Goal: Transaction & Acquisition: Purchase product/service

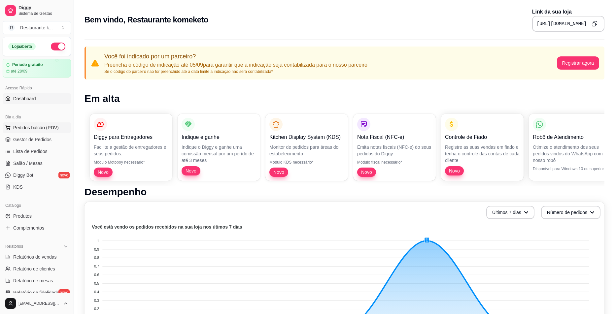
click at [43, 126] on span "Pedidos balcão (PDV)" at bounding box center [36, 127] width 46 height 7
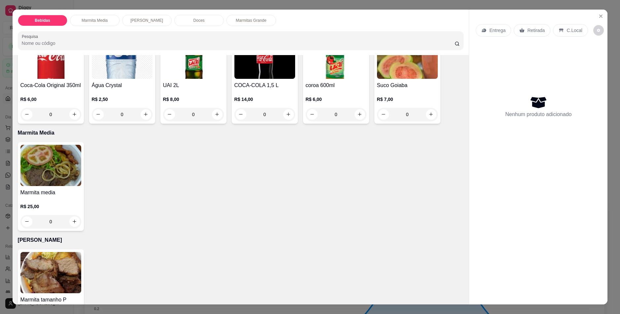
scroll to position [66, 0]
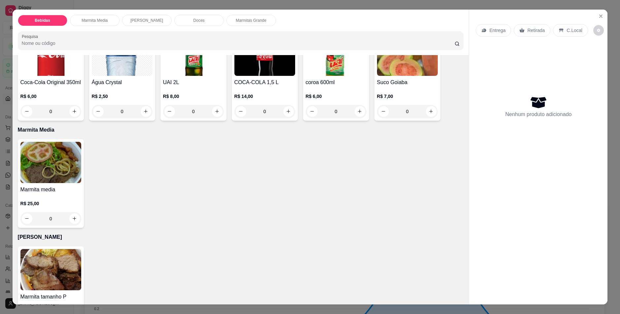
click at [60, 161] on img at bounding box center [50, 162] width 61 height 41
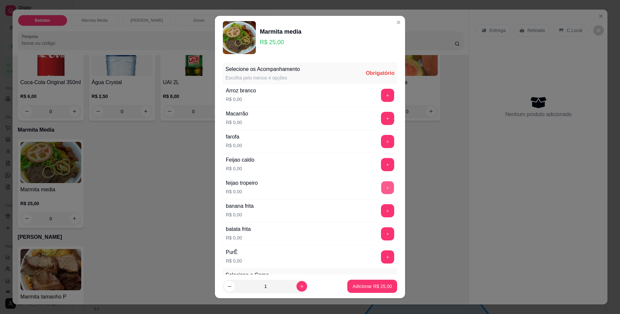
click at [381, 187] on button "+" at bounding box center [387, 187] width 13 height 13
click at [381, 258] on button "+" at bounding box center [387, 257] width 13 height 13
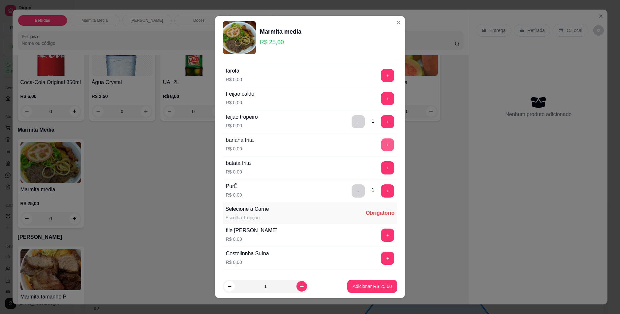
click at [381, 145] on button "+" at bounding box center [387, 144] width 13 height 13
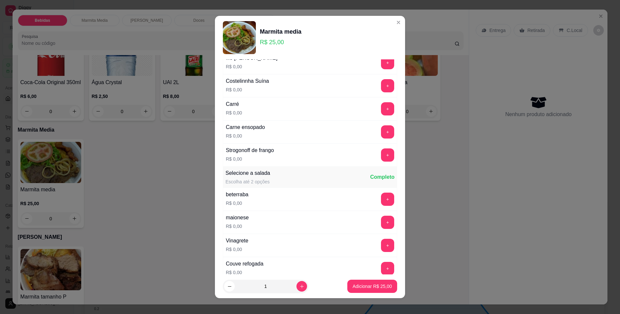
scroll to position [231, 0]
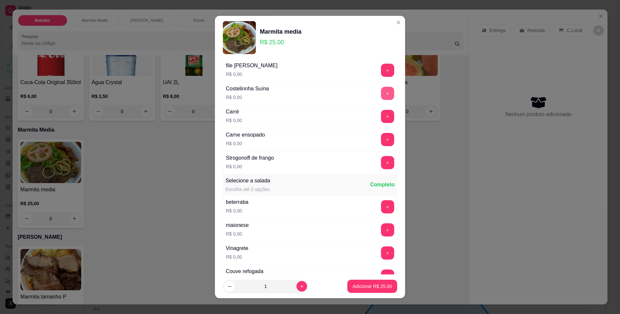
click at [381, 94] on button "+" at bounding box center [387, 93] width 13 height 13
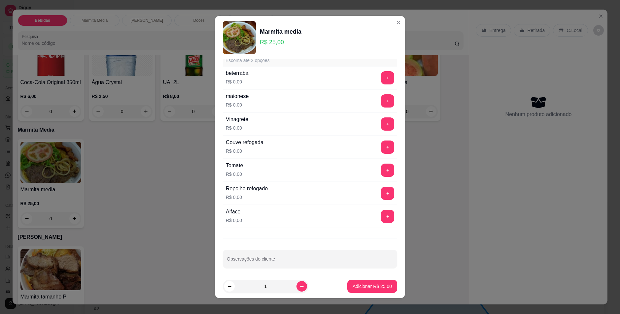
scroll to position [363, 0]
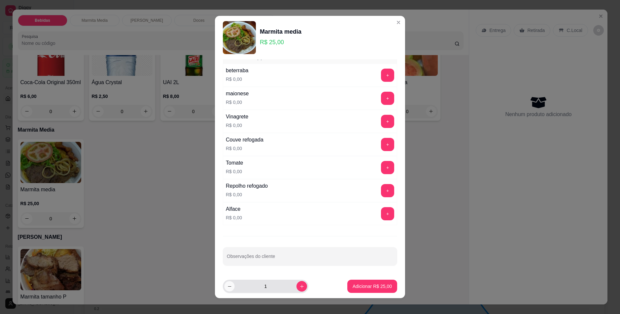
click at [227, 289] on button "decrease-product-quantity" at bounding box center [229, 287] width 10 height 10
click at [298, 286] on button "increase-product-quantity" at bounding box center [301, 286] width 11 height 11
type input "1"
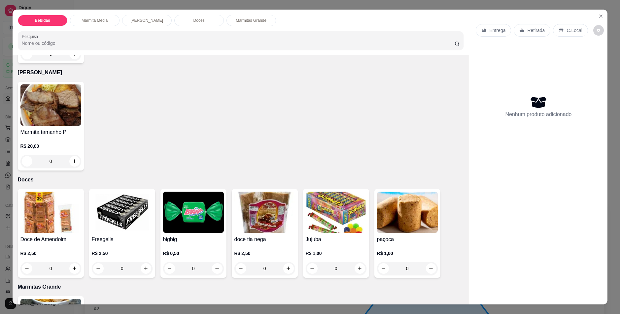
scroll to position [231, 0]
click at [66, 115] on img at bounding box center [50, 104] width 61 height 41
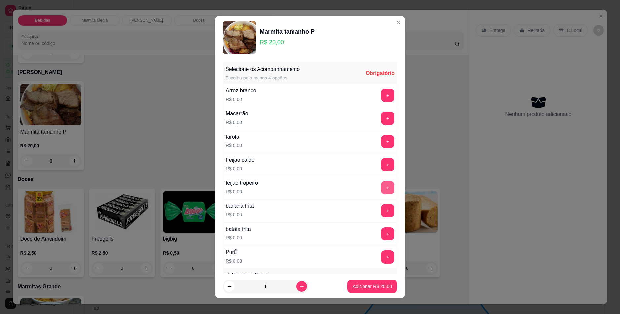
click at [381, 187] on button "+" at bounding box center [387, 187] width 13 height 13
click at [381, 210] on button "+" at bounding box center [387, 210] width 13 height 13
click at [381, 257] on button "+" at bounding box center [387, 257] width 13 height 13
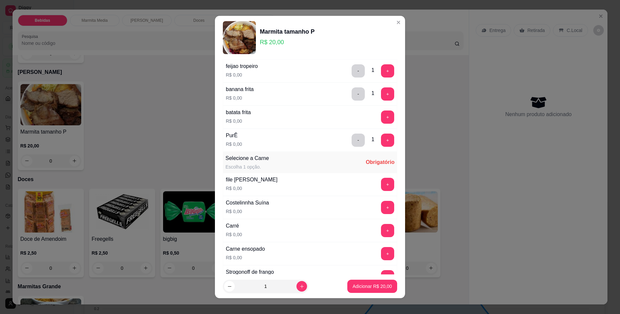
scroll to position [132, 0]
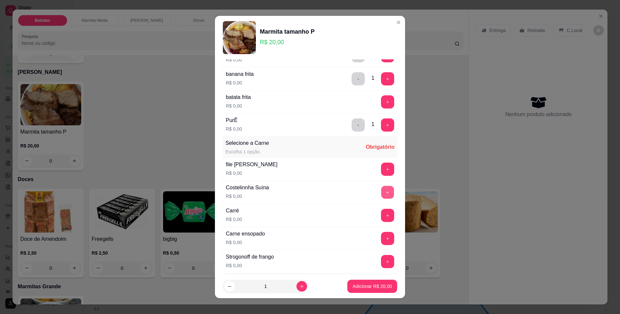
click at [381, 196] on button "+" at bounding box center [387, 192] width 13 height 13
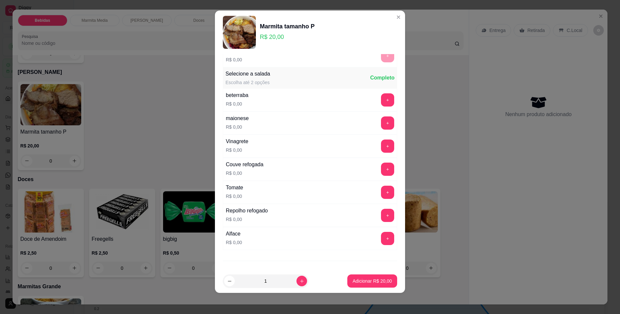
scroll to position [363, 0]
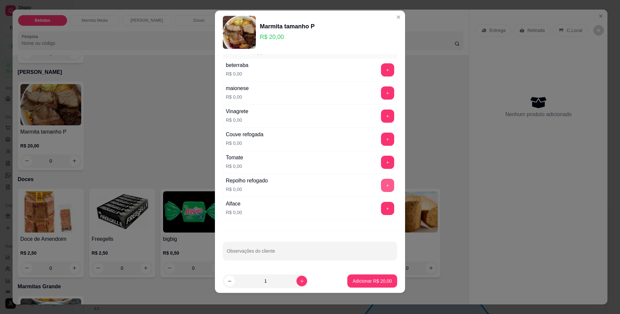
click at [381, 186] on button "+" at bounding box center [387, 185] width 13 height 13
click at [375, 172] on div "Tomate R$ 0,00 +" at bounding box center [310, 162] width 174 height 23
click at [381, 164] on button "+" at bounding box center [387, 162] width 13 height 13
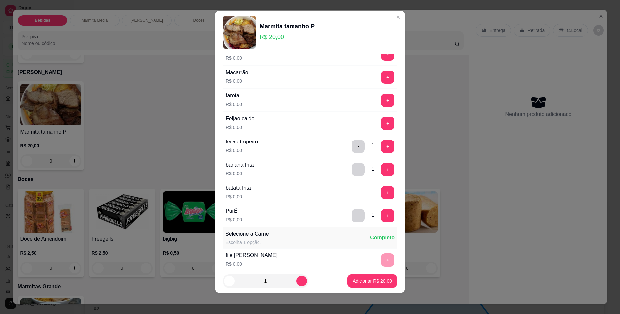
scroll to position [0, 0]
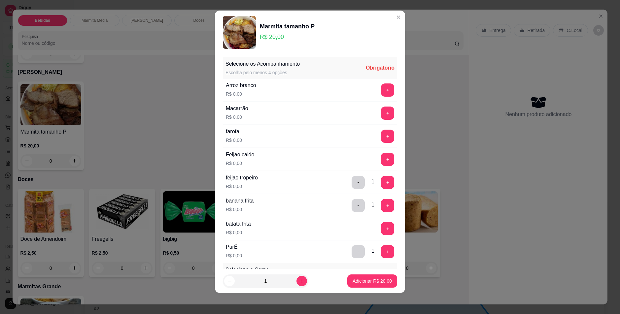
click at [319, 117] on div "Macarrão R$ 0,00 +" at bounding box center [310, 113] width 174 height 23
click at [381, 114] on button "+" at bounding box center [387, 113] width 13 height 13
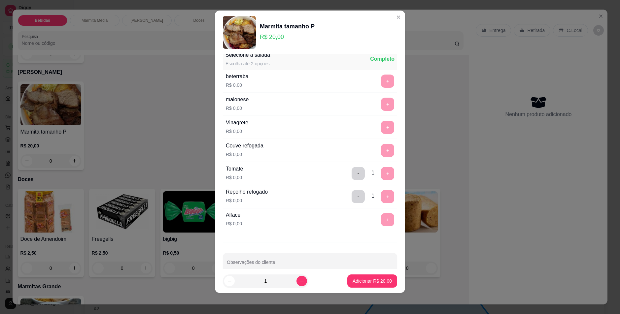
scroll to position [363, 0]
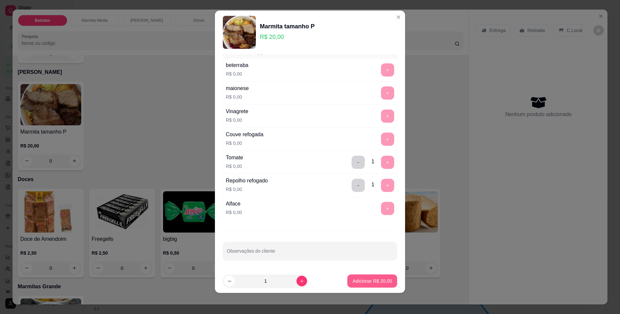
click at [378, 281] on p "Adicionar R$ 20,00" at bounding box center [372, 281] width 39 height 7
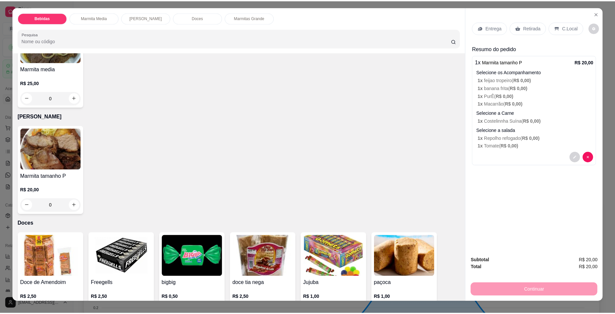
scroll to position [0, 0]
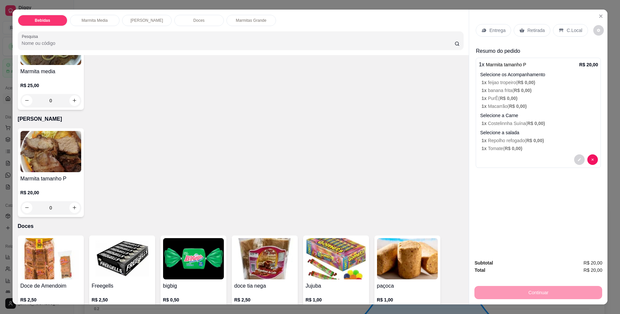
click at [536, 28] on p "Retirada" at bounding box center [535, 30] width 17 height 7
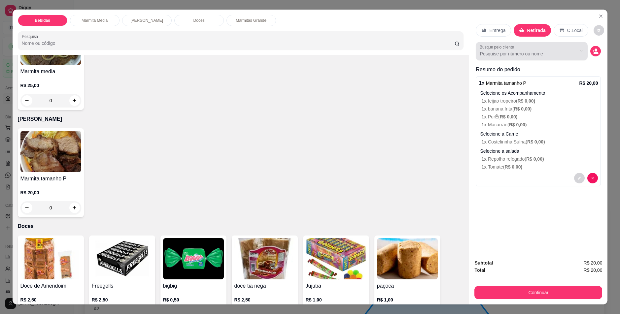
click at [505, 51] on input "Busque pelo cliente" at bounding box center [522, 54] width 85 height 7
type input "andria"
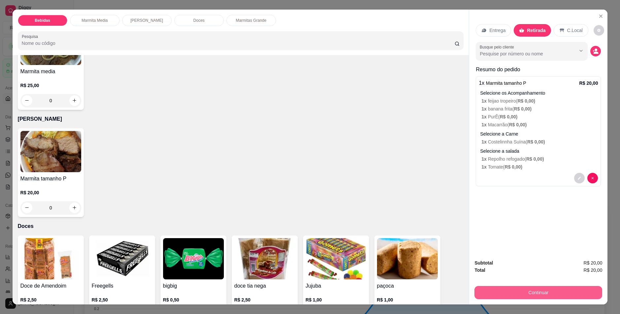
click at [534, 289] on button "Continuar" at bounding box center [538, 292] width 128 height 13
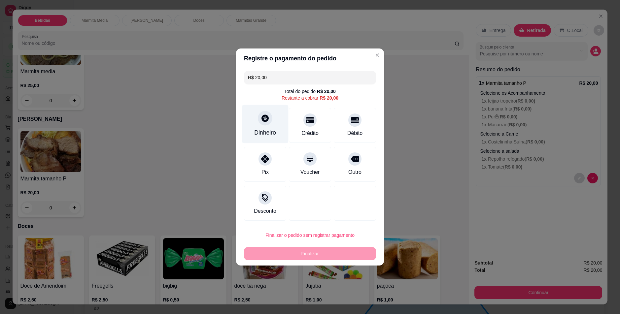
click at [267, 125] on div "Dinheiro" at bounding box center [265, 124] width 47 height 39
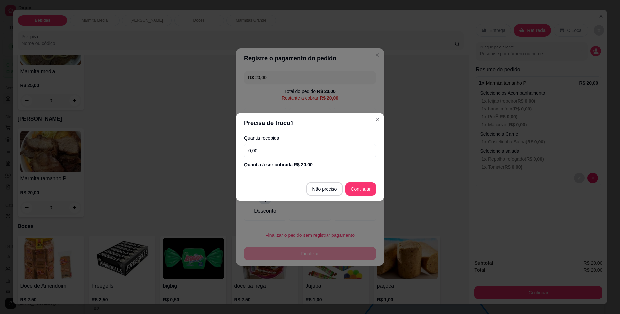
click at [302, 153] on input "0,00" at bounding box center [310, 150] width 132 height 13
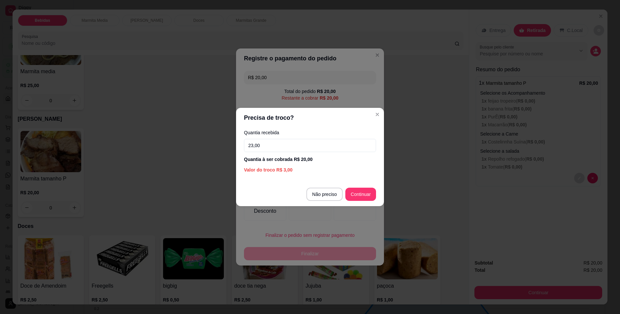
type input "23,00"
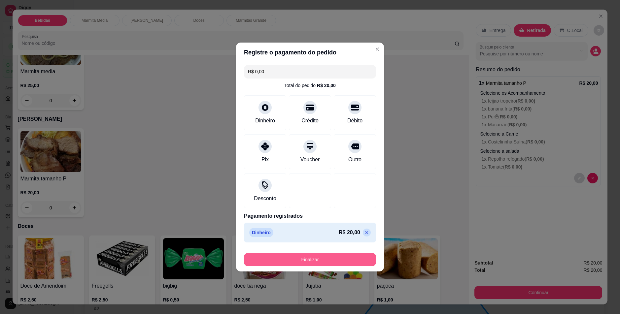
click at [329, 257] on button "Finalizar" at bounding box center [310, 259] width 132 height 13
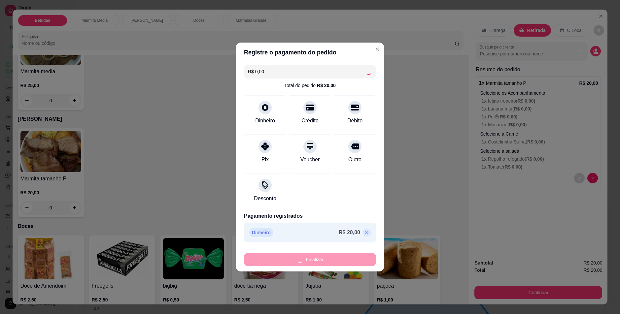
type input "-R$ 20,00"
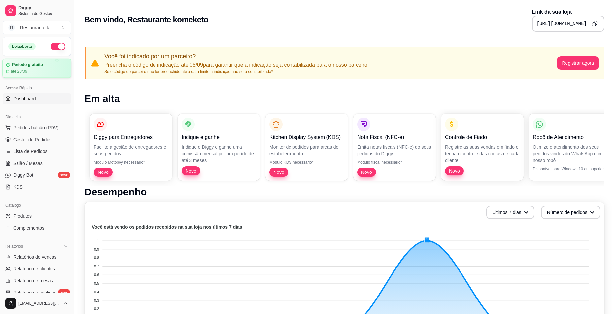
click at [42, 67] on article "Período gratuito" at bounding box center [27, 64] width 31 height 5
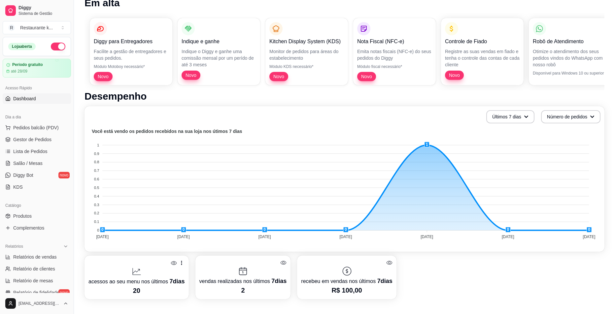
scroll to position [99, 0]
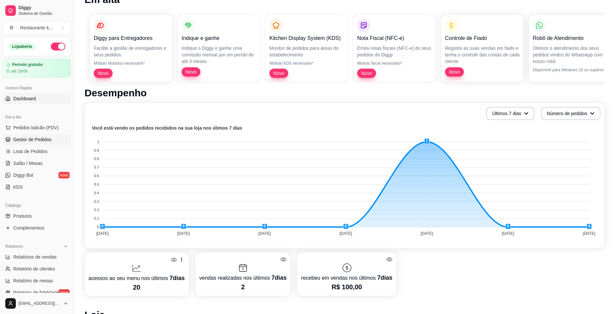
click at [50, 140] on span "Gestor de Pedidos" at bounding box center [32, 139] width 38 height 7
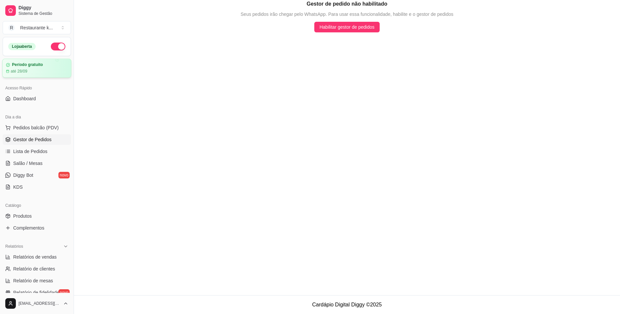
click at [35, 76] on div "Período gratuito até 28/09" at bounding box center [36, 68] width 69 height 19
click at [44, 152] on span "Lista de Pedidos" at bounding box center [30, 151] width 34 height 7
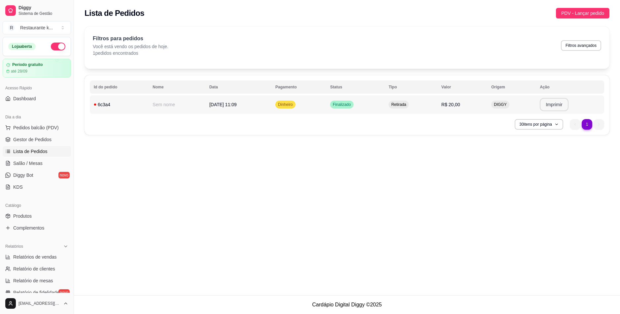
click at [548, 103] on button "Imprimir" at bounding box center [554, 104] width 29 height 13
click at [478, 262] on div "**********" at bounding box center [347, 147] width 546 height 295
click at [43, 129] on span "Pedidos balcão (PDV)" at bounding box center [36, 127] width 46 height 7
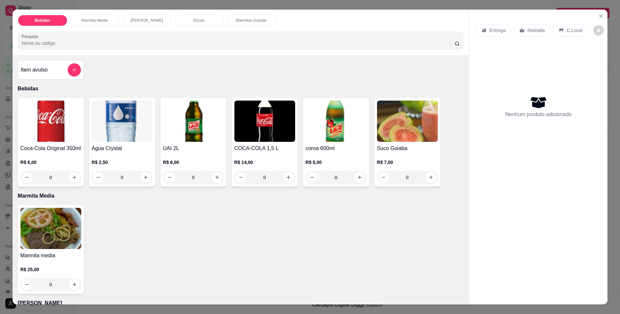
click at [57, 219] on img at bounding box center [50, 228] width 61 height 41
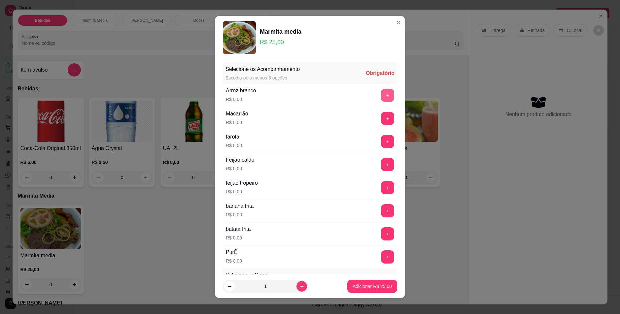
click at [381, 94] on button "+" at bounding box center [387, 95] width 13 height 13
click at [381, 119] on button "+" at bounding box center [387, 118] width 13 height 13
click at [381, 142] on button "+" at bounding box center [387, 141] width 13 height 13
click at [381, 209] on button "+" at bounding box center [387, 210] width 13 height 13
click at [381, 232] on button "+" at bounding box center [387, 233] width 13 height 13
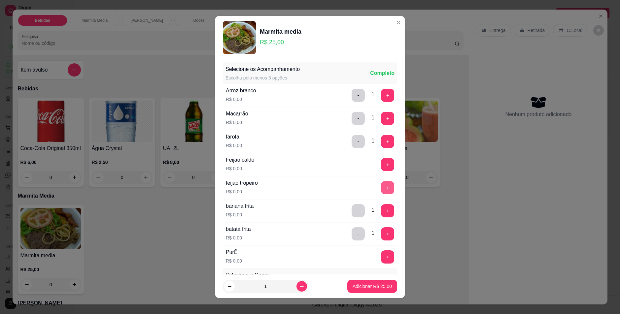
click at [381, 186] on button "+" at bounding box center [387, 187] width 13 height 13
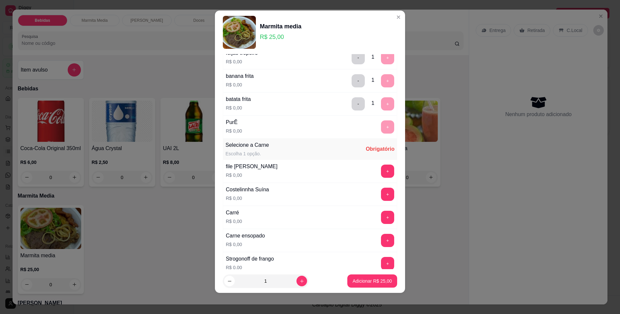
scroll to position [209, 0]
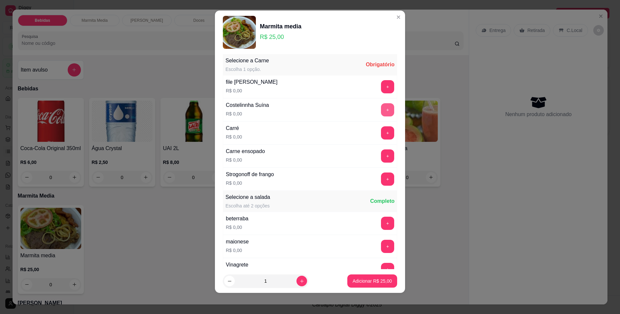
click at [381, 108] on button "+" at bounding box center [387, 109] width 13 height 13
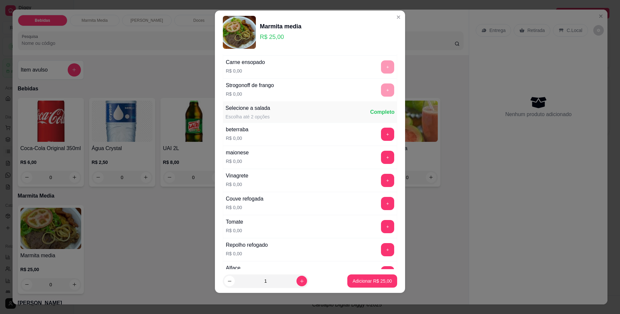
scroll to position [346, 0]
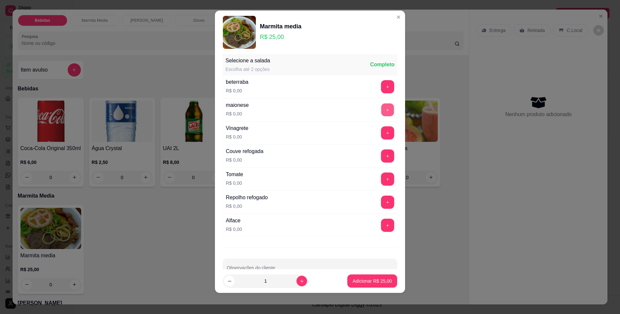
click at [381, 108] on button "+" at bounding box center [387, 109] width 13 height 13
click at [381, 228] on button "+" at bounding box center [387, 225] width 13 height 13
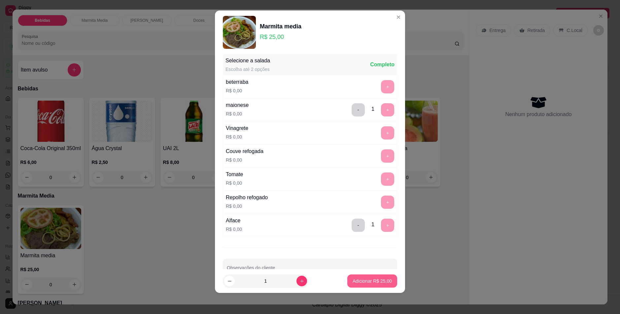
click at [370, 283] on p "Adicionar R$ 25,00" at bounding box center [372, 281] width 39 height 7
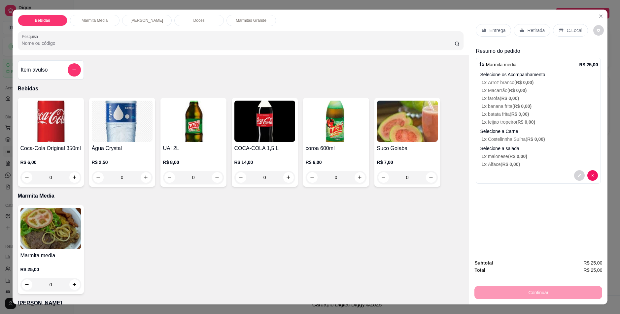
click at [533, 30] on p "Retirada" at bounding box center [535, 30] width 17 height 7
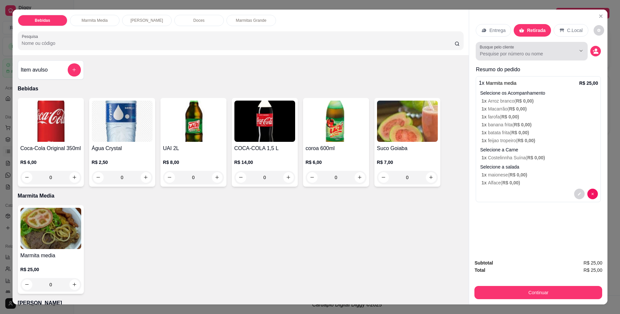
click at [511, 54] on input "Busque pelo cliente" at bounding box center [522, 54] width 85 height 7
type input "professor"
click at [599, 15] on icon "Close" at bounding box center [600, 16] width 3 height 3
click at [599, 15] on icon "Close" at bounding box center [600, 16] width 5 height 5
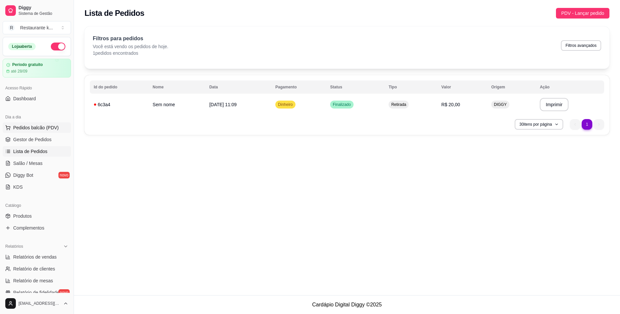
click at [39, 128] on span "Pedidos balcão (PDV)" at bounding box center [36, 127] width 46 height 7
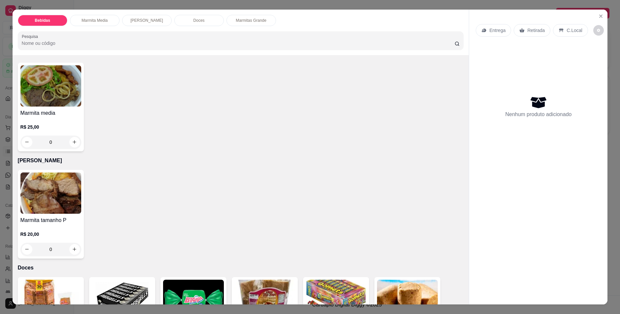
scroll to position [165, 0]
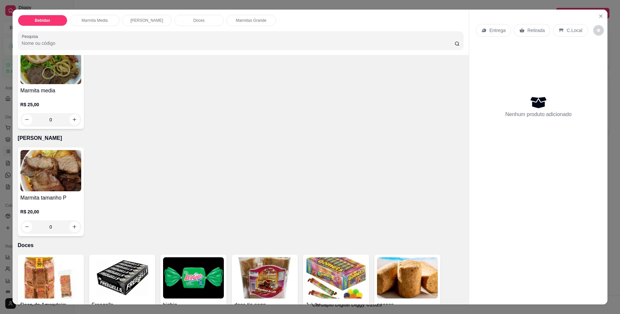
click at [69, 177] on img at bounding box center [50, 170] width 61 height 41
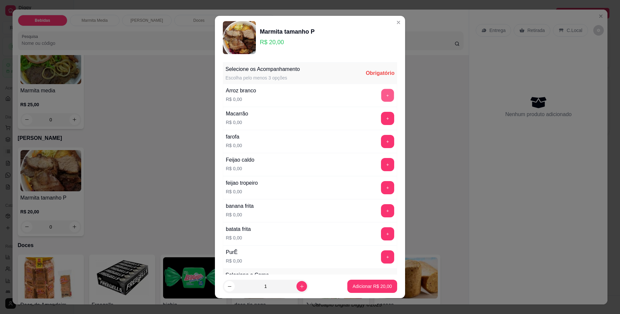
click at [381, 94] on button "+" at bounding box center [387, 95] width 13 height 13
click at [370, 109] on div "Macarrão R$ 0,00 +" at bounding box center [310, 118] width 174 height 23
click at [381, 117] on button "+" at bounding box center [387, 118] width 13 height 13
click at [381, 140] on button "+" at bounding box center [387, 141] width 13 height 13
click at [381, 188] on button "+" at bounding box center [387, 187] width 13 height 13
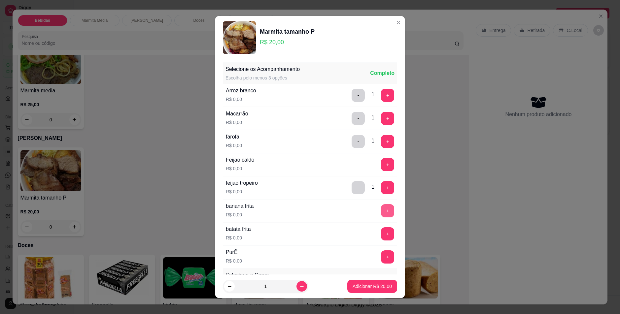
click at [381, 212] on button "+" at bounding box center [387, 210] width 13 height 13
click at [381, 228] on button "+" at bounding box center [387, 233] width 13 height 13
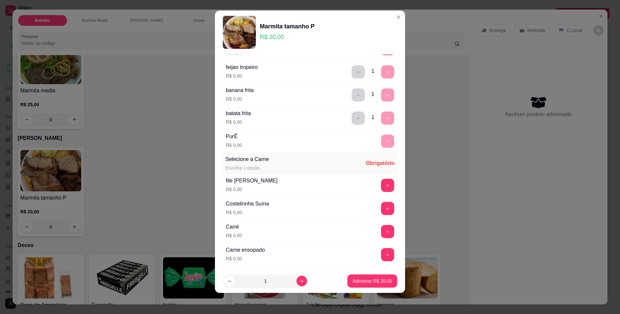
scroll to position [209, 0]
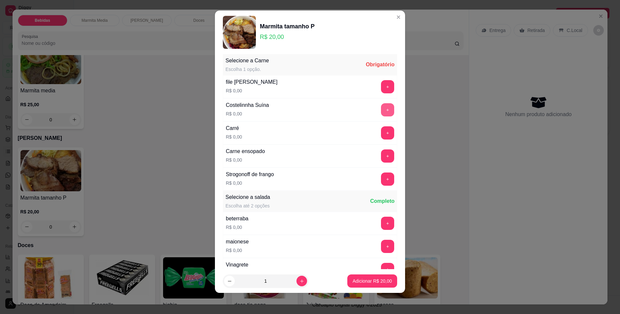
click at [381, 106] on button "+" at bounding box center [387, 109] width 13 height 13
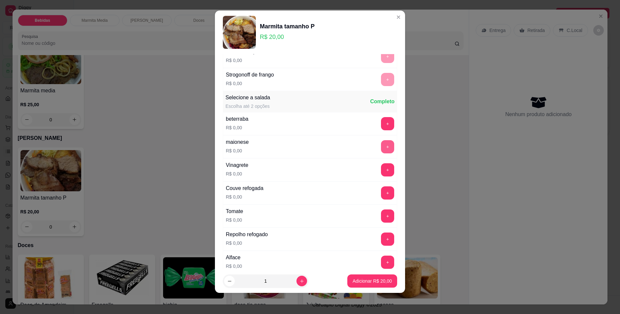
scroll to position [346, 0]
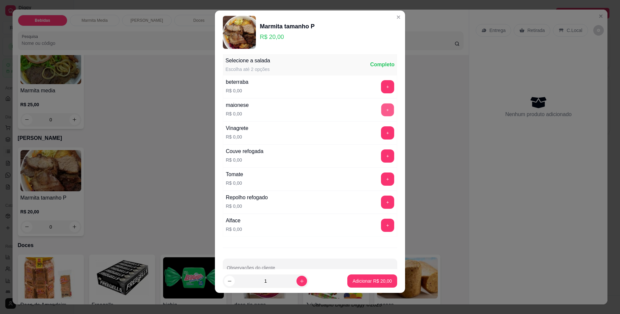
click at [381, 110] on button "+" at bounding box center [387, 109] width 13 height 13
click at [381, 228] on button "+" at bounding box center [387, 225] width 13 height 13
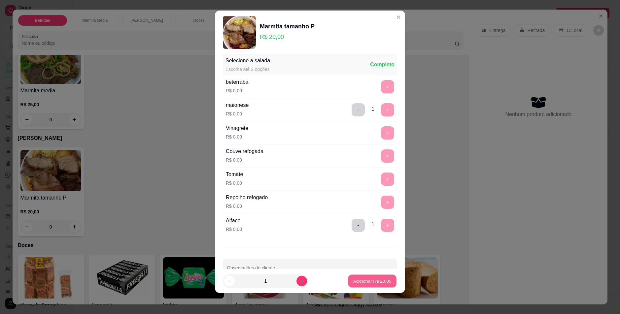
click at [380, 282] on p "Adicionar R$ 20,00" at bounding box center [372, 281] width 38 height 6
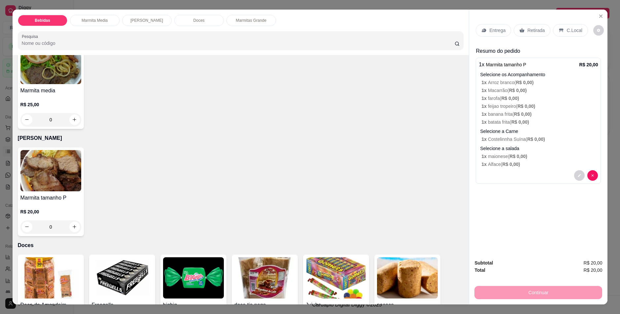
click at [531, 30] on p "Retirada" at bounding box center [535, 30] width 17 height 7
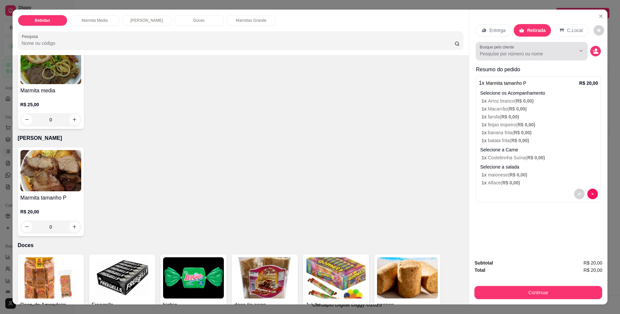
click at [520, 59] on div "Busque pelo cliente" at bounding box center [532, 51] width 112 height 18
type input "professor"
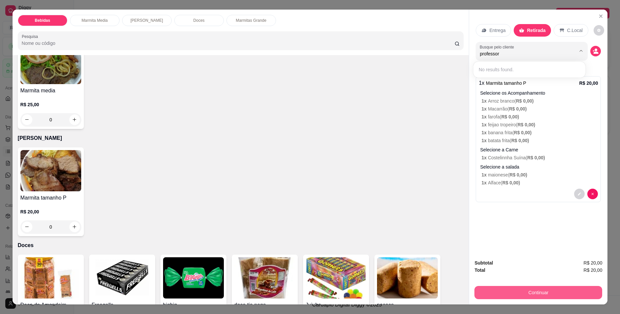
click at [549, 291] on button "Continuar" at bounding box center [538, 292] width 128 height 13
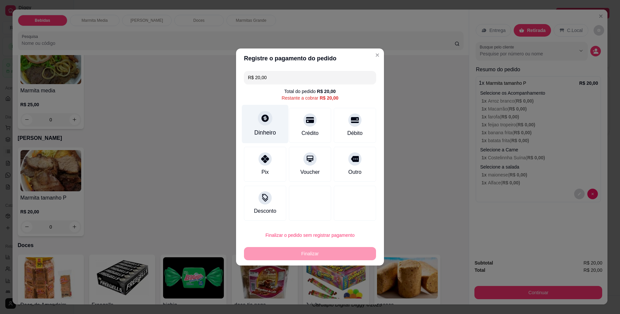
click at [267, 125] on div at bounding box center [265, 118] width 15 height 15
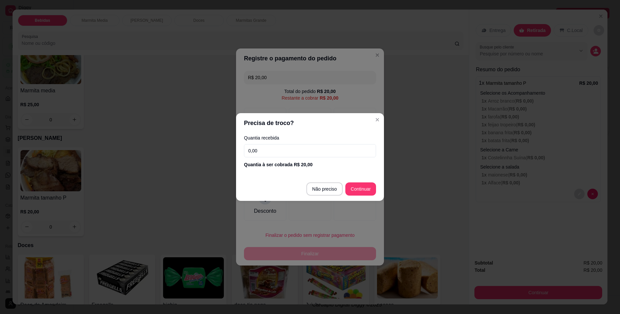
click at [288, 153] on input "0,00" at bounding box center [310, 150] width 132 height 13
type input "20,00"
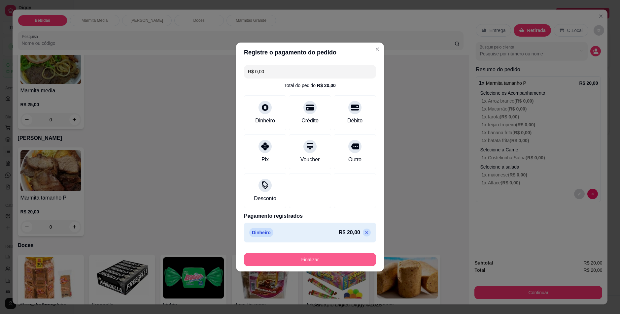
click at [319, 259] on button "Finalizar" at bounding box center [310, 259] width 132 height 13
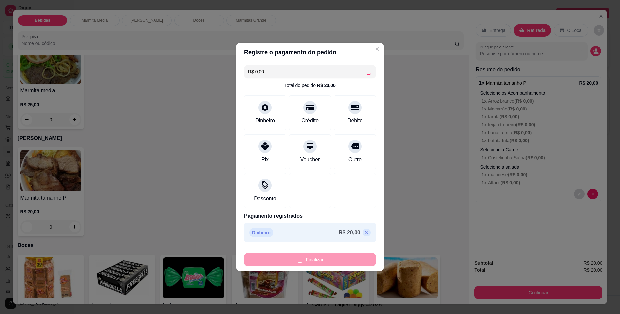
type input "-R$ 20,00"
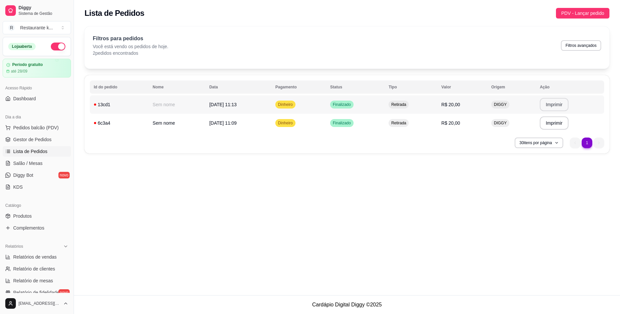
click at [555, 108] on button "Imprimir" at bounding box center [554, 104] width 29 height 13
click at [31, 130] on span "Pedidos balcão (PDV)" at bounding box center [36, 127] width 46 height 7
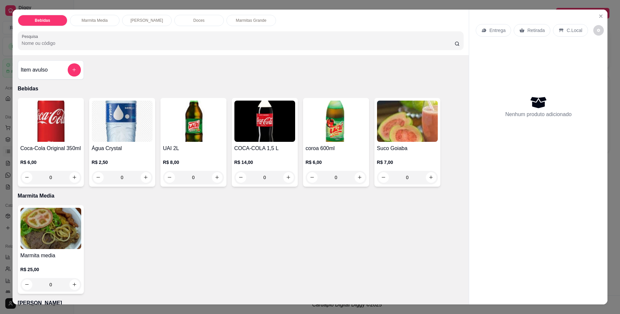
click at [53, 250] on div "Marmita media R$ 25,00 0" at bounding box center [51, 249] width 66 height 89
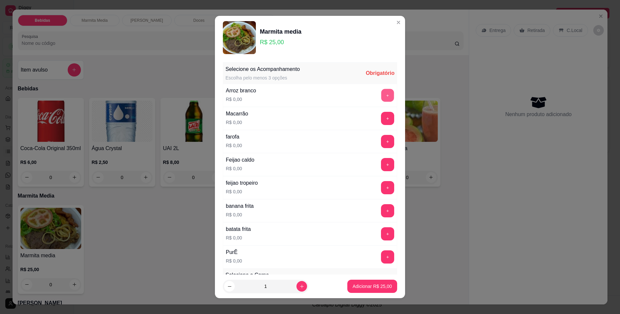
click at [381, 96] on button "+" at bounding box center [387, 95] width 13 height 13
click at [381, 187] on button "+" at bounding box center [387, 187] width 13 height 13
click at [381, 140] on button "+" at bounding box center [387, 141] width 13 height 13
click at [381, 233] on button "+" at bounding box center [387, 233] width 13 height 13
click at [381, 138] on button "+" at bounding box center [387, 141] width 13 height 13
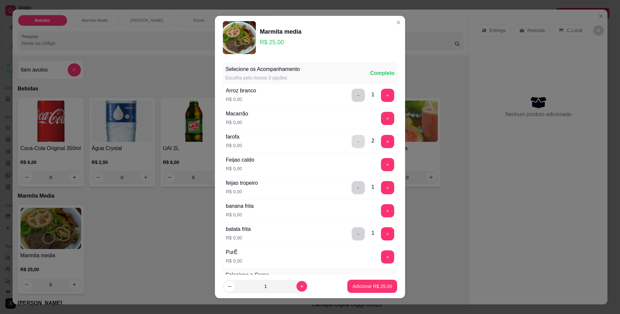
click at [352, 143] on button "-" at bounding box center [358, 141] width 13 height 13
click at [381, 259] on button "+" at bounding box center [387, 257] width 13 height 13
click at [381, 116] on button "+" at bounding box center [387, 118] width 13 height 13
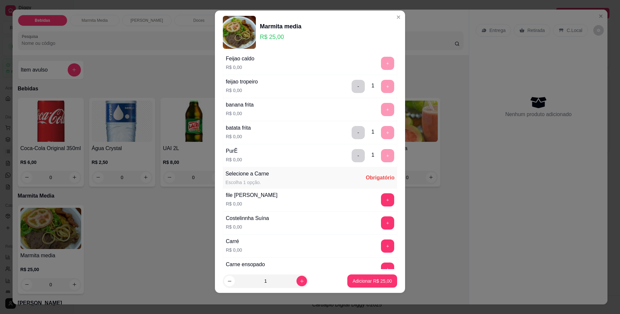
scroll to position [209, 0]
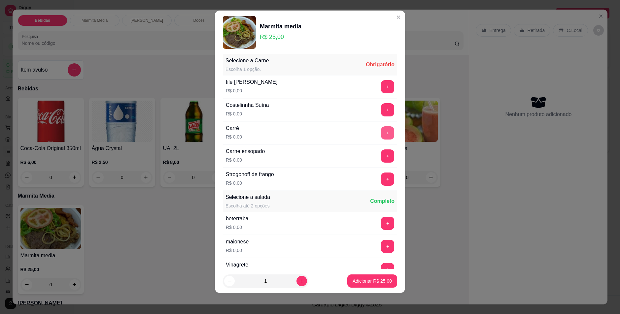
click at [381, 131] on button "+" at bounding box center [387, 132] width 13 height 13
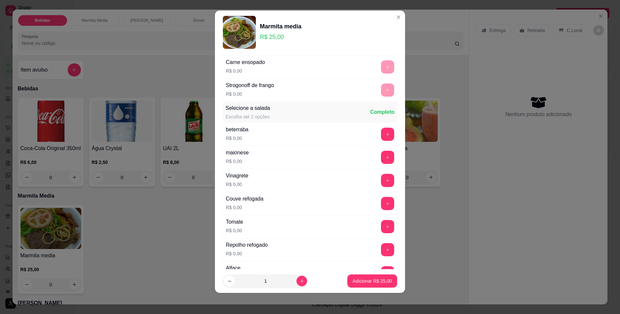
scroll to position [346, 0]
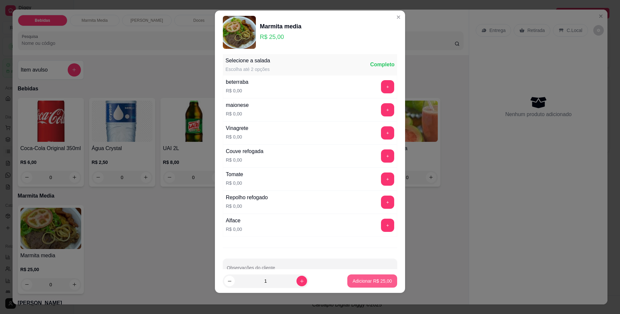
click at [374, 283] on p "Adicionar R$ 25,00" at bounding box center [372, 281] width 39 height 7
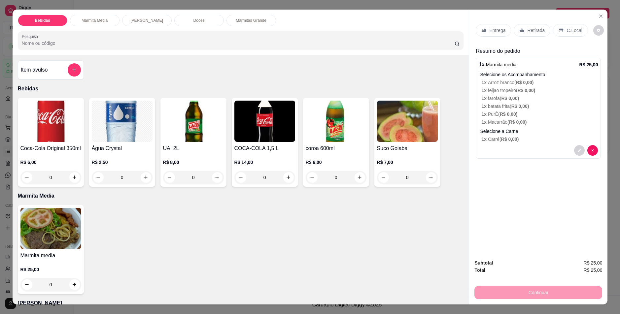
click at [538, 28] on p "Retirada" at bounding box center [535, 30] width 17 height 7
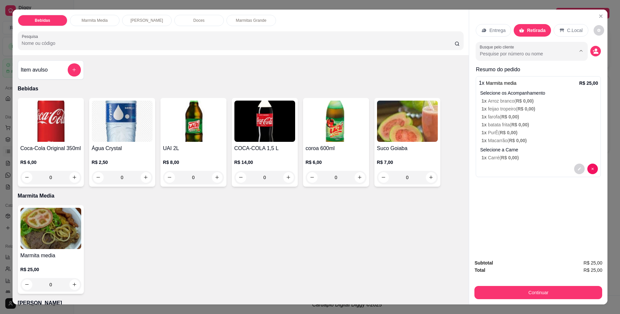
click at [515, 51] on input "Busque pelo cliente" at bounding box center [522, 54] width 85 height 7
type input "vinicius"
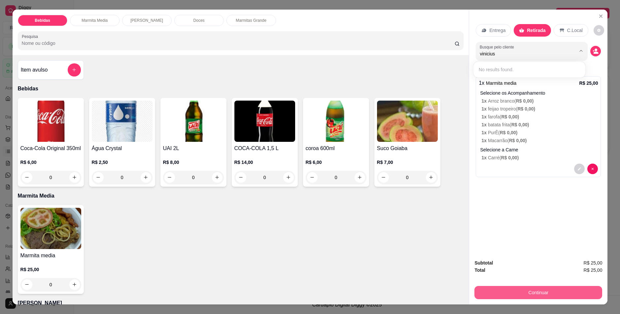
click at [532, 289] on button "Continuar" at bounding box center [538, 292] width 128 height 13
click at [562, 290] on button "Continuar" at bounding box center [538, 292] width 128 height 13
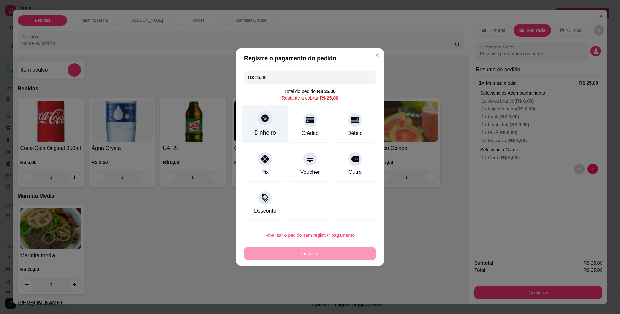
click at [248, 124] on div "Dinheiro" at bounding box center [265, 124] width 47 height 39
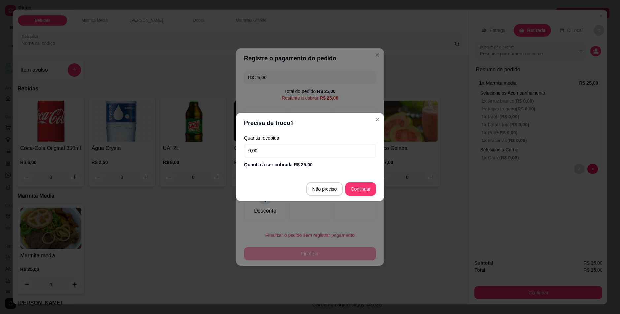
click at [279, 144] on div "Quantia recebida 0,00 Quantia à ser cobrada R$ 25,00" at bounding box center [310, 152] width 148 height 38
click at [285, 153] on input "0,00" at bounding box center [310, 150] width 132 height 13
type input "25,00"
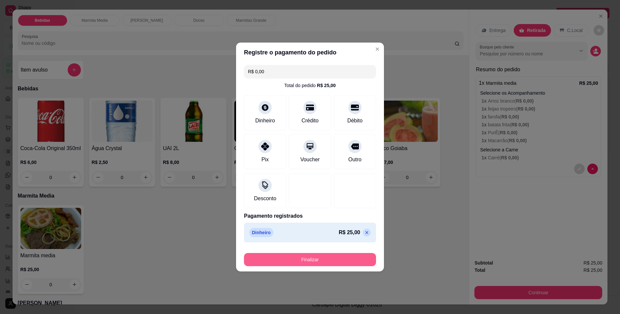
click at [319, 265] on button "Finalizar" at bounding box center [310, 259] width 132 height 13
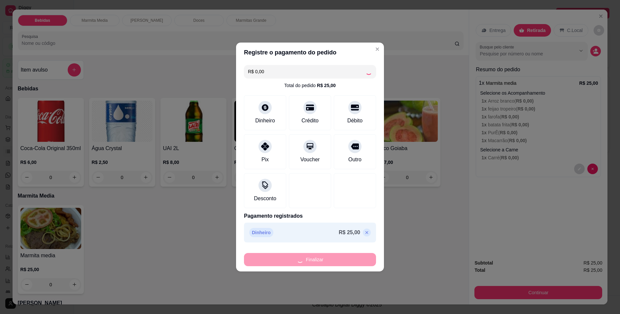
type input "-R$ 25,00"
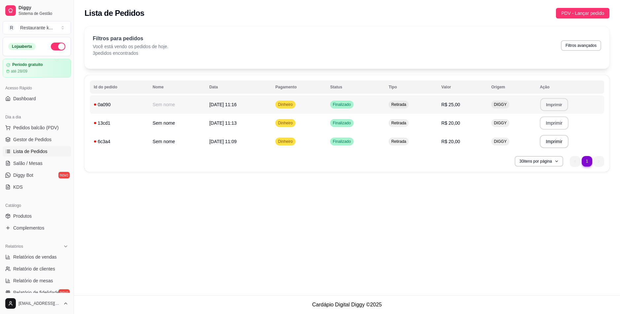
click at [560, 106] on button "Imprimir" at bounding box center [554, 104] width 28 height 13
click at [41, 127] on span "Pedidos balcão (PDV)" at bounding box center [36, 127] width 46 height 7
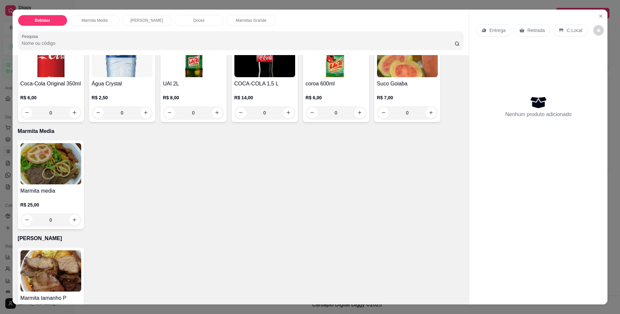
scroll to position [165, 0]
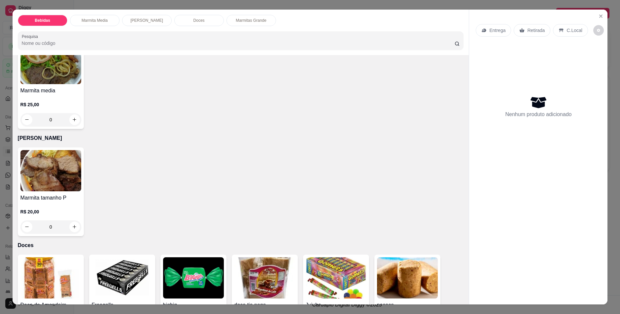
click at [63, 171] on img at bounding box center [50, 170] width 61 height 41
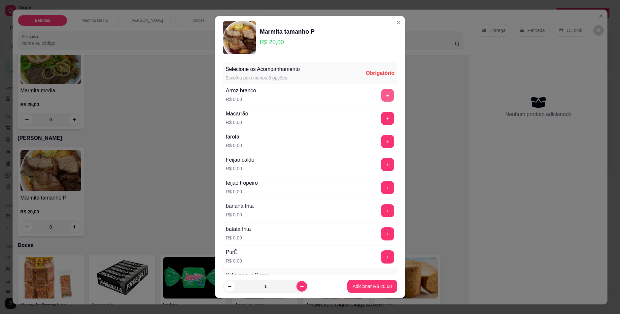
click at [381, 94] on button "+" at bounding box center [387, 95] width 13 height 13
click at [381, 186] on button "+" at bounding box center [387, 187] width 13 height 13
click at [381, 116] on button "+" at bounding box center [387, 118] width 13 height 13
click at [381, 211] on button "+" at bounding box center [387, 210] width 13 height 13
click at [381, 257] on button "+" at bounding box center [387, 257] width 13 height 13
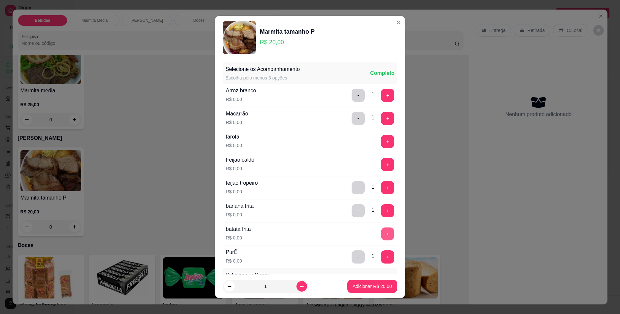
click at [381, 236] on button "+" at bounding box center [387, 233] width 13 height 13
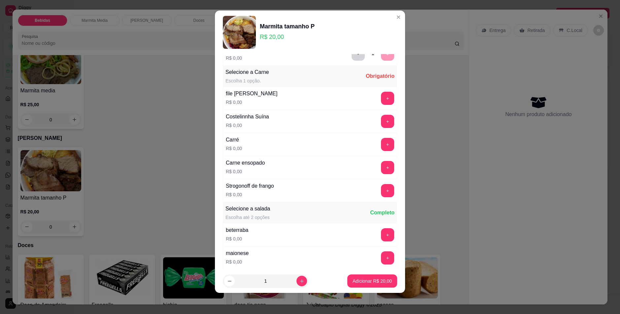
scroll to position [209, 0]
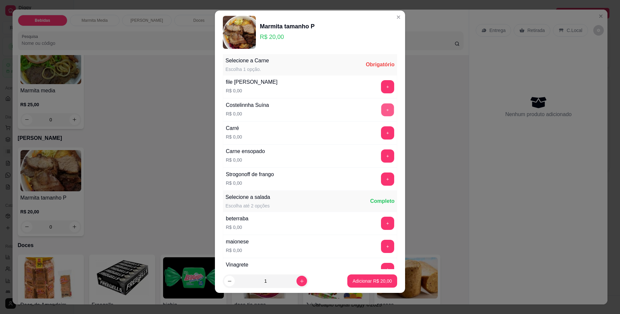
click at [381, 106] on button "+" at bounding box center [387, 109] width 13 height 13
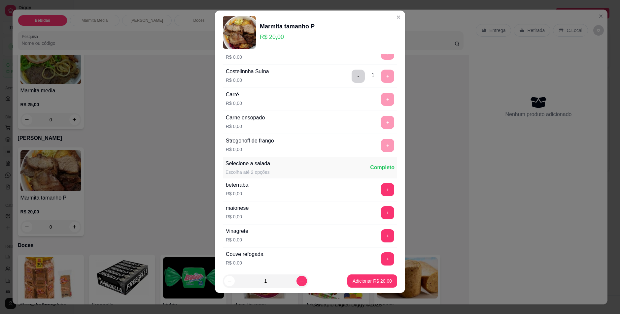
scroll to position [346, 0]
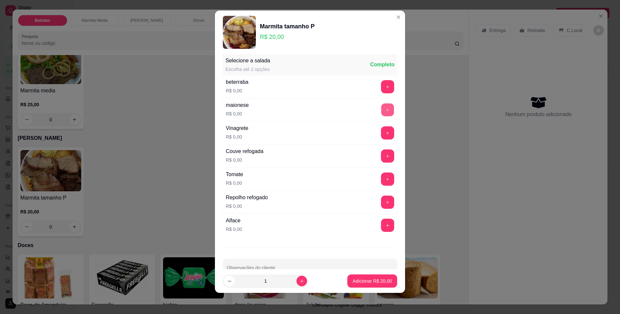
click at [381, 111] on button "+" at bounding box center [387, 109] width 13 height 13
click at [381, 131] on button "+" at bounding box center [387, 132] width 13 height 13
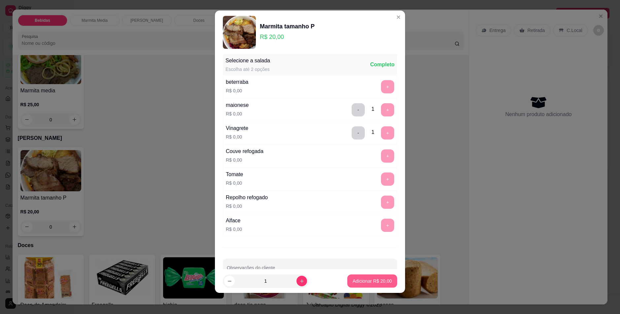
click at [373, 279] on p "Adicionar R$ 20,00" at bounding box center [372, 281] width 39 height 7
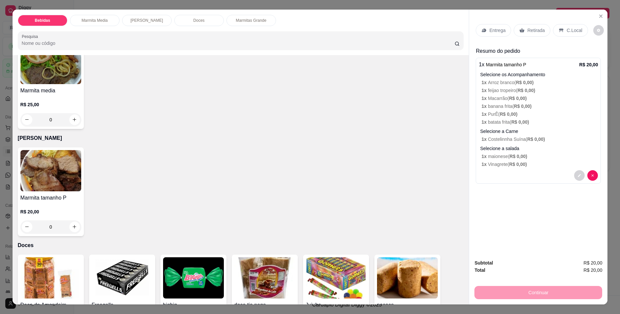
click at [531, 31] on p "Retirada" at bounding box center [535, 30] width 17 height 7
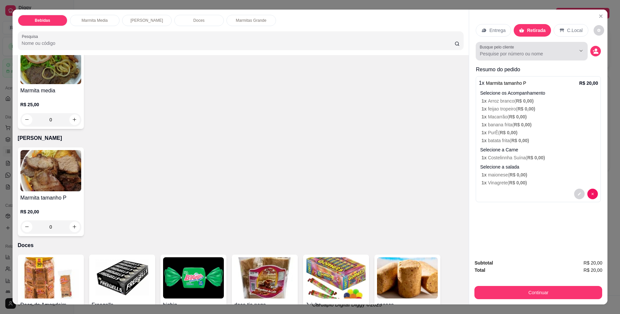
click at [525, 57] on div at bounding box center [532, 51] width 104 height 13
type input "01"
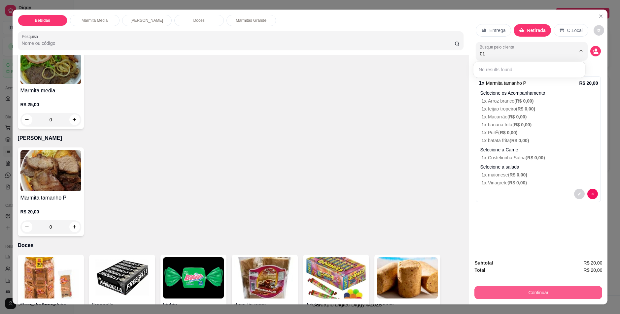
click at [535, 293] on button "Continuar" at bounding box center [538, 292] width 128 height 13
click at [540, 291] on button "Continuar" at bounding box center [538, 293] width 124 height 13
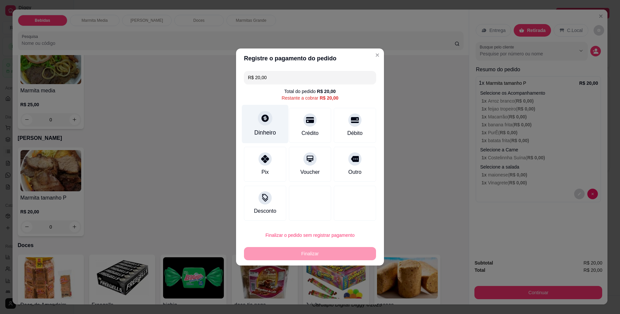
click at [270, 123] on div at bounding box center [265, 118] width 15 height 15
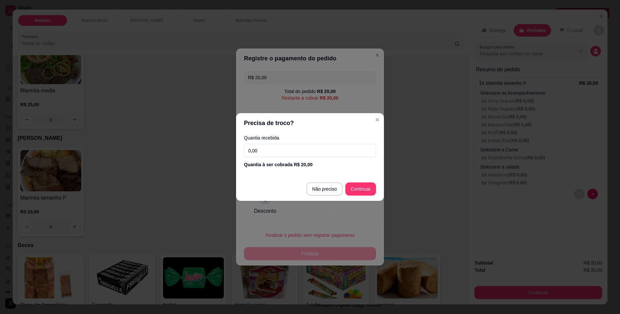
click at [279, 144] on div "Quantia recebida 0,00 Quantia à ser cobrada R$ 20,00" at bounding box center [310, 152] width 148 height 38
click at [249, 150] on input "0,00" at bounding box center [310, 150] width 132 height 13
type input "20,00"
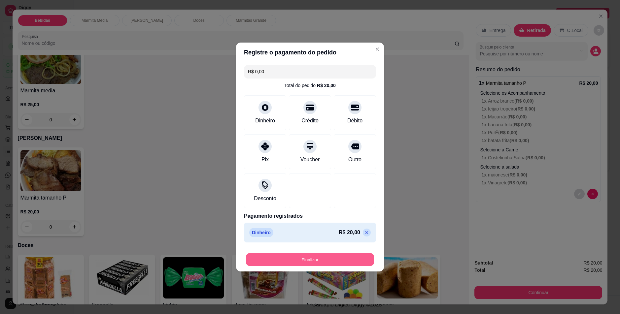
click at [333, 264] on button "Finalizar" at bounding box center [310, 260] width 128 height 13
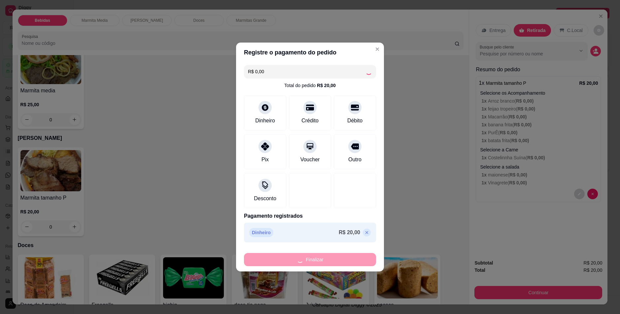
type input "-R$ 20,00"
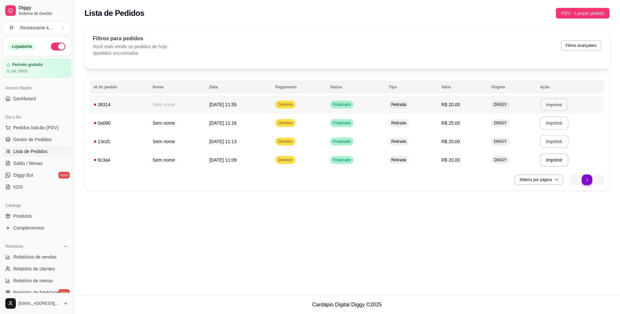
click at [557, 104] on button "Imprimir" at bounding box center [554, 104] width 28 height 13
click at [30, 128] on span "Pedidos balcão (PDV)" at bounding box center [36, 127] width 46 height 7
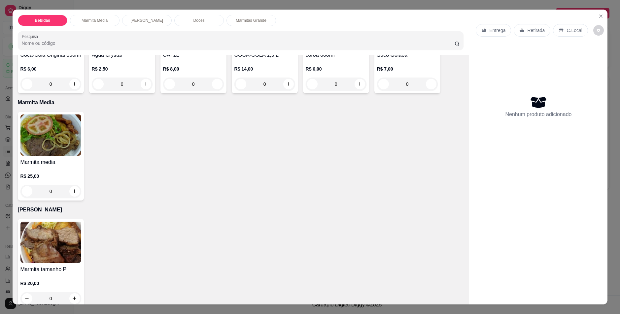
scroll to position [99, 0]
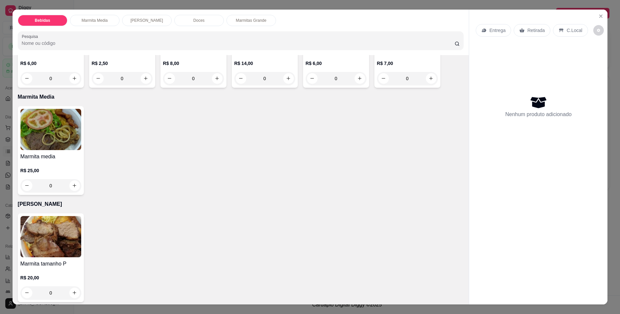
click at [69, 218] on img at bounding box center [50, 236] width 61 height 41
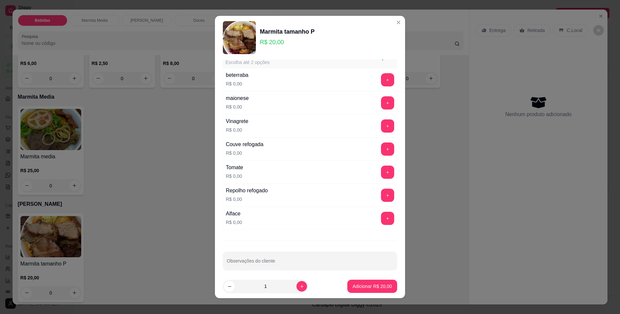
scroll to position [363, 0]
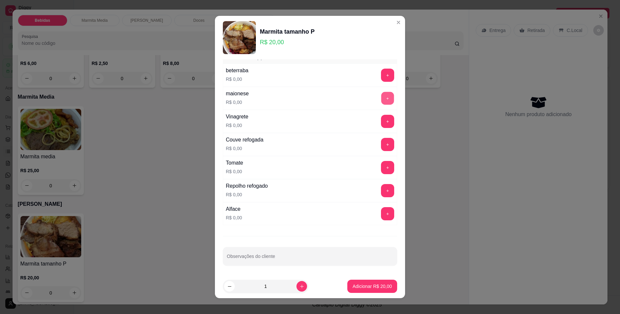
click at [381, 99] on button "+" at bounding box center [387, 98] width 13 height 13
click at [381, 118] on button "+" at bounding box center [387, 121] width 13 height 13
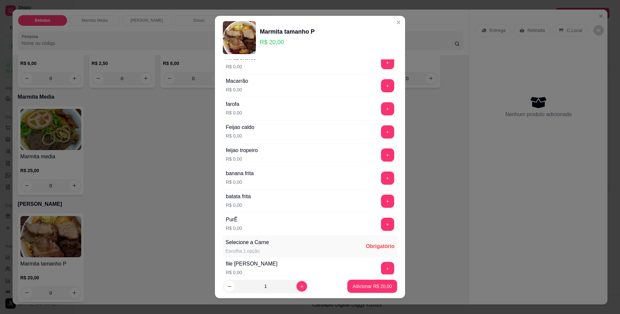
scroll to position [0, 0]
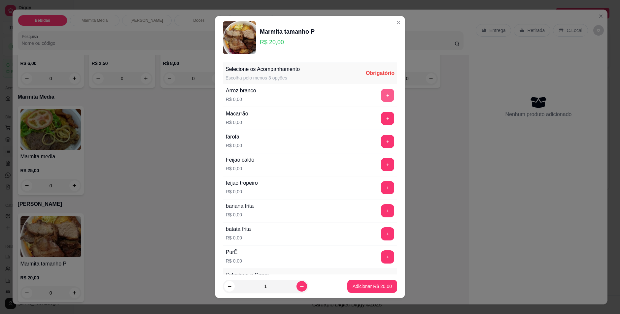
click at [381, 94] on button "+" at bounding box center [387, 95] width 13 height 13
click at [381, 120] on button "+" at bounding box center [387, 118] width 13 height 13
click at [381, 184] on button "+" at bounding box center [387, 187] width 13 height 13
click at [381, 255] on button "+" at bounding box center [387, 257] width 13 height 13
click at [381, 234] on button "+" at bounding box center [387, 233] width 13 height 13
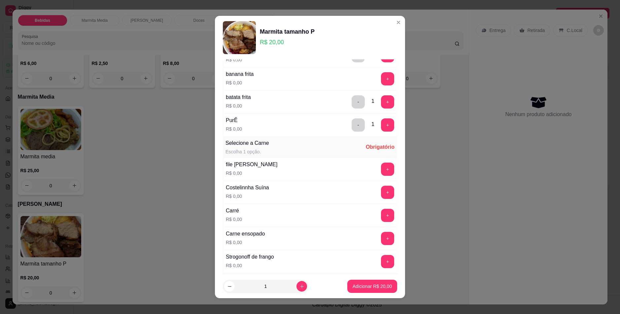
scroll to position [165, 0]
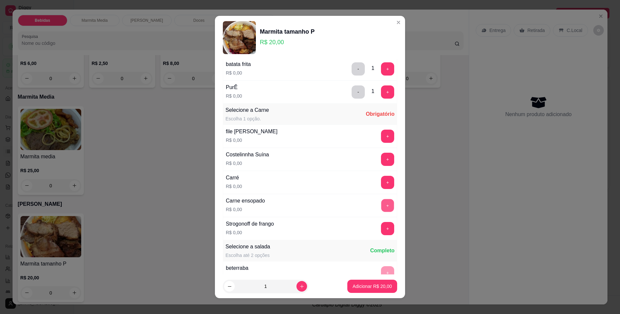
click at [381, 203] on button "+" at bounding box center [387, 205] width 13 height 13
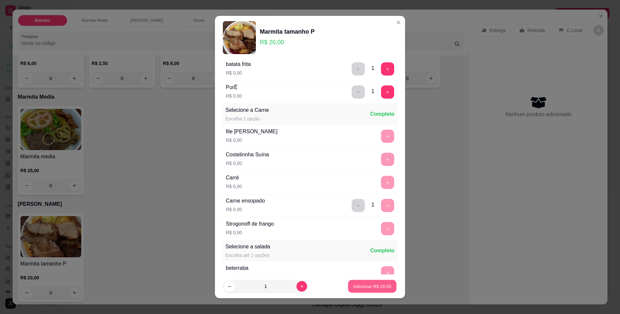
click at [371, 288] on p "Adicionar R$ 20,00" at bounding box center [372, 287] width 38 height 6
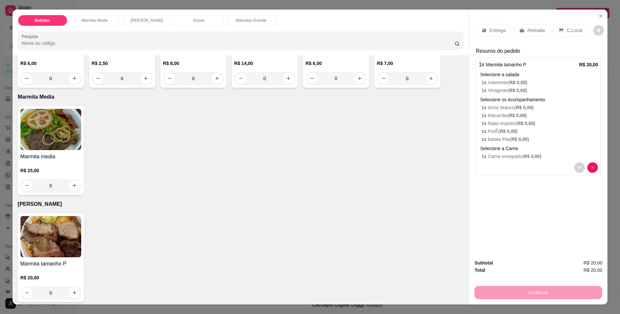
click at [539, 31] on p "Retirada" at bounding box center [535, 30] width 17 height 7
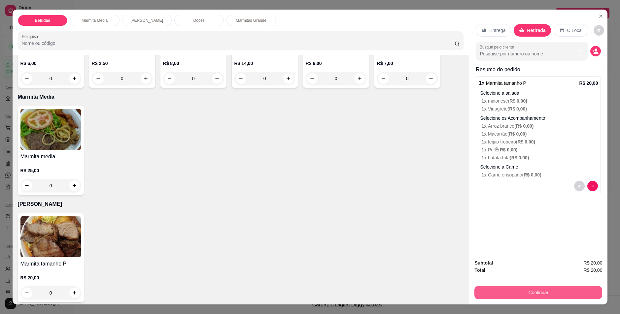
click at [531, 293] on button "Continuar" at bounding box center [538, 292] width 128 height 13
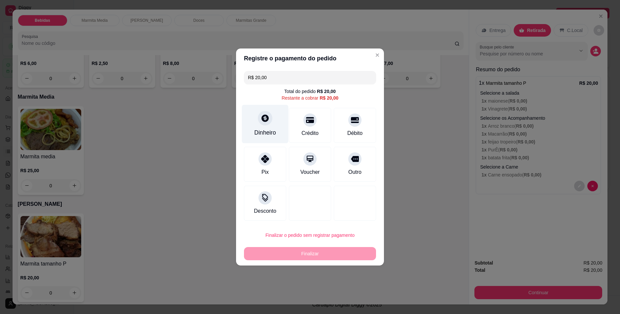
click at [271, 129] on div "Dinheiro" at bounding box center [265, 132] width 22 height 9
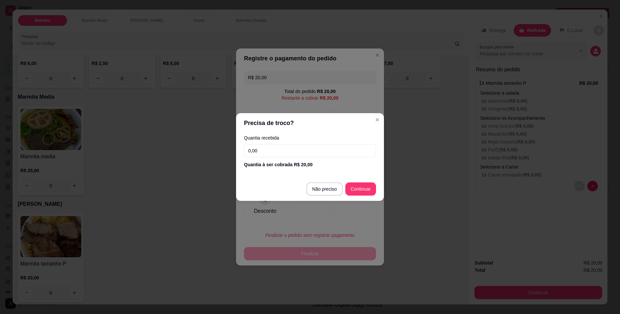
click at [277, 152] on input "0,00" at bounding box center [310, 150] width 132 height 13
type input "20,00"
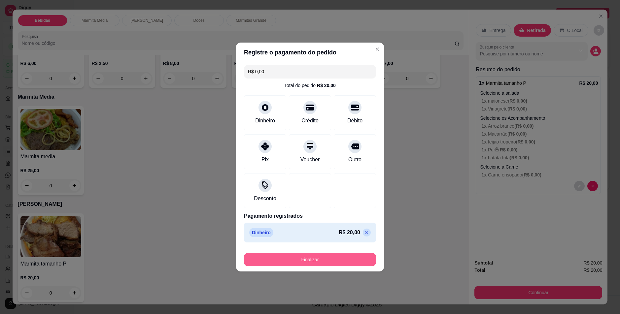
click at [291, 260] on button "Finalizar" at bounding box center [310, 259] width 132 height 13
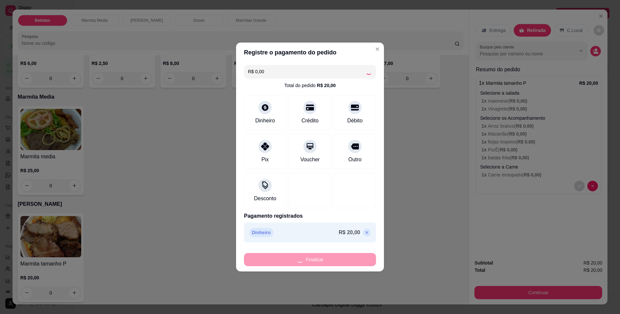
type input "-R$ 20,00"
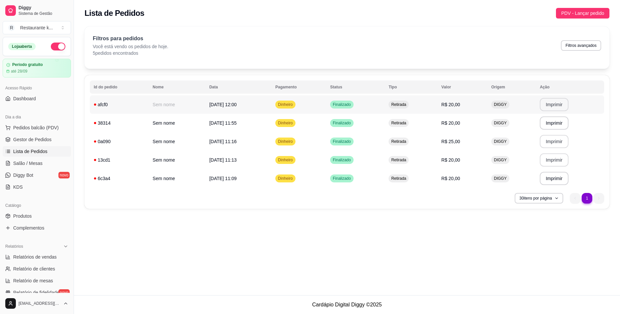
click at [546, 102] on button "Imprimir" at bounding box center [554, 104] width 29 height 13
